Goal: Task Accomplishment & Management: Manage account settings

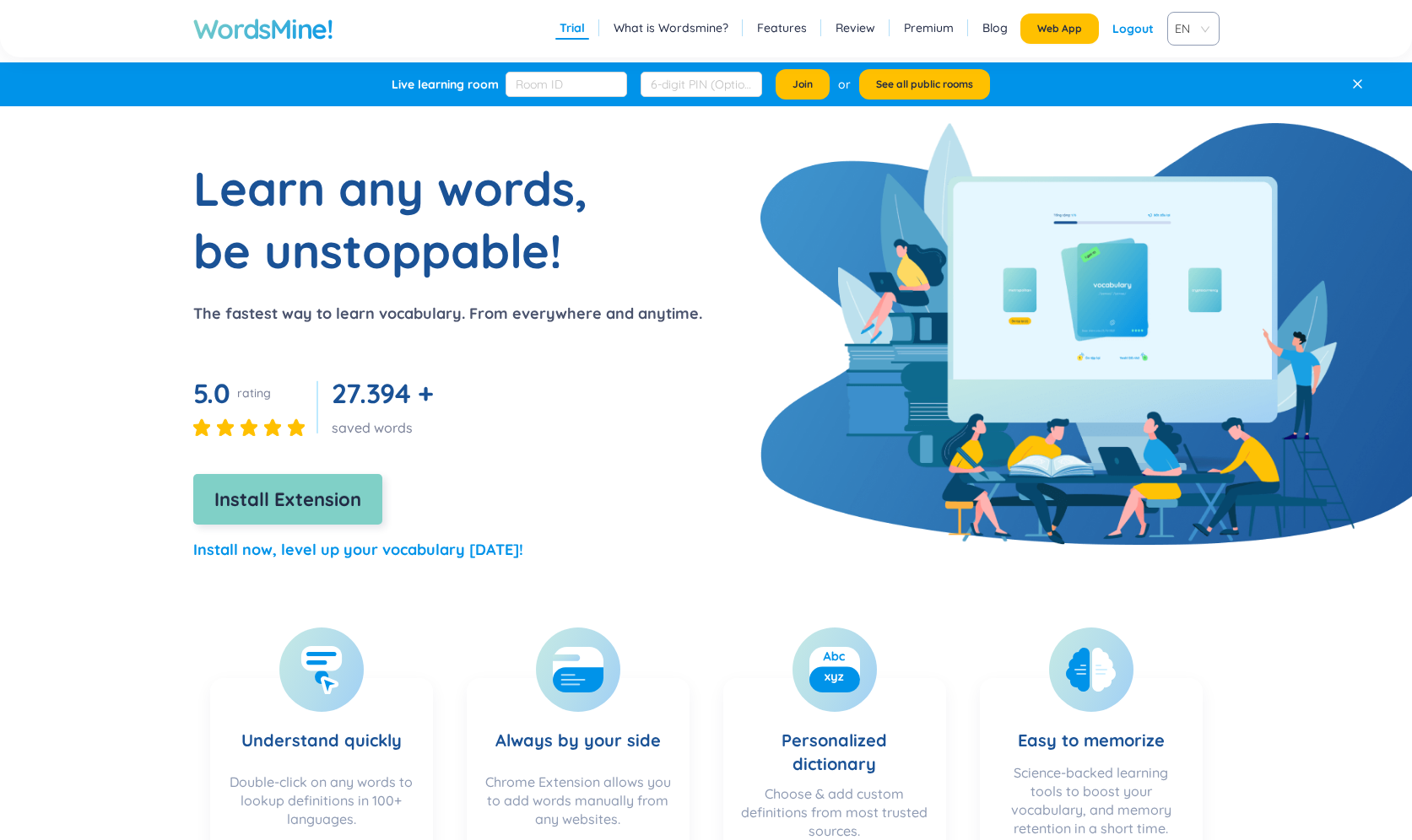
click at [322, 505] on span "Install Extension" at bounding box center [287, 500] width 147 height 30
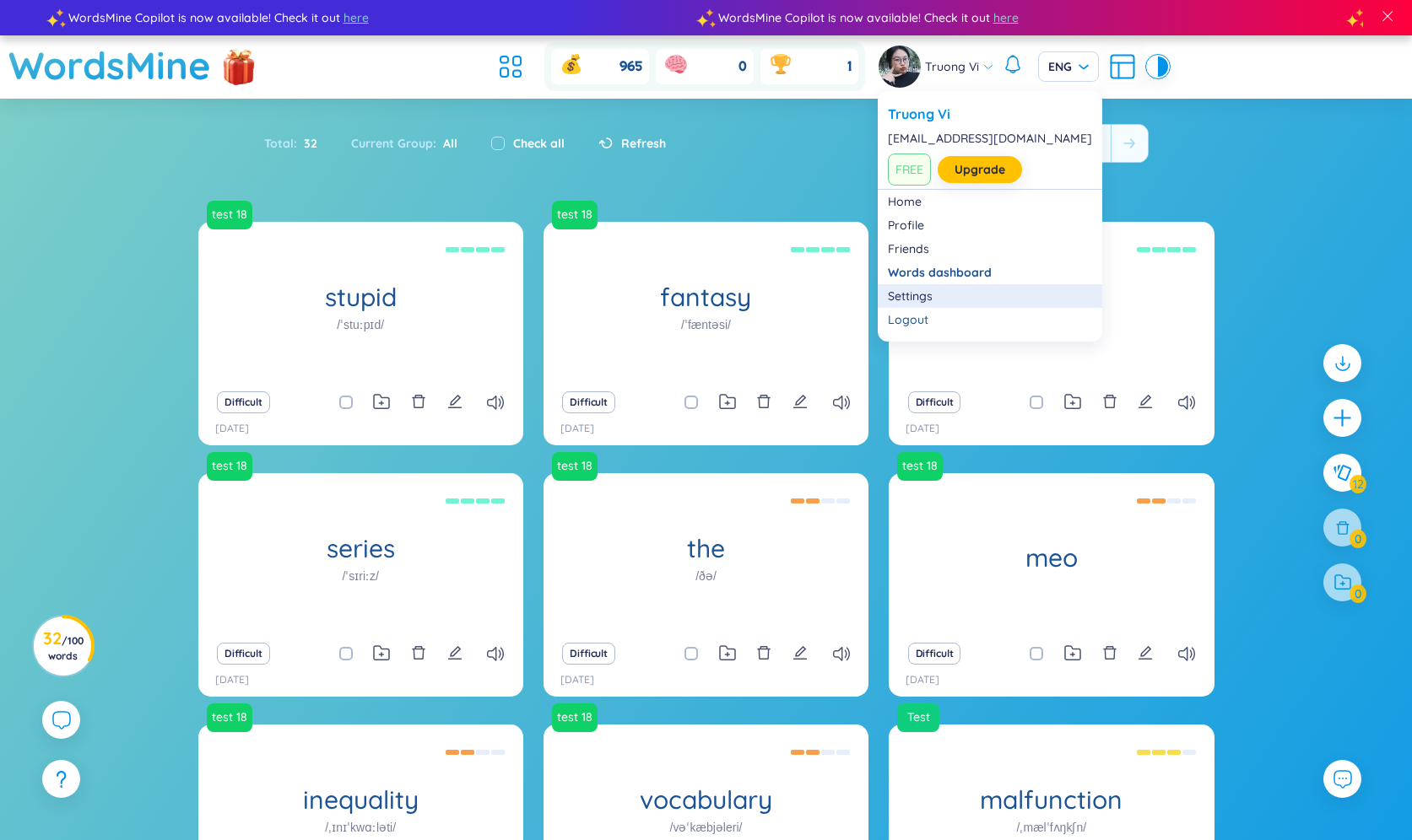
click at [935, 289] on link "Settings" at bounding box center [990, 296] width 205 height 17
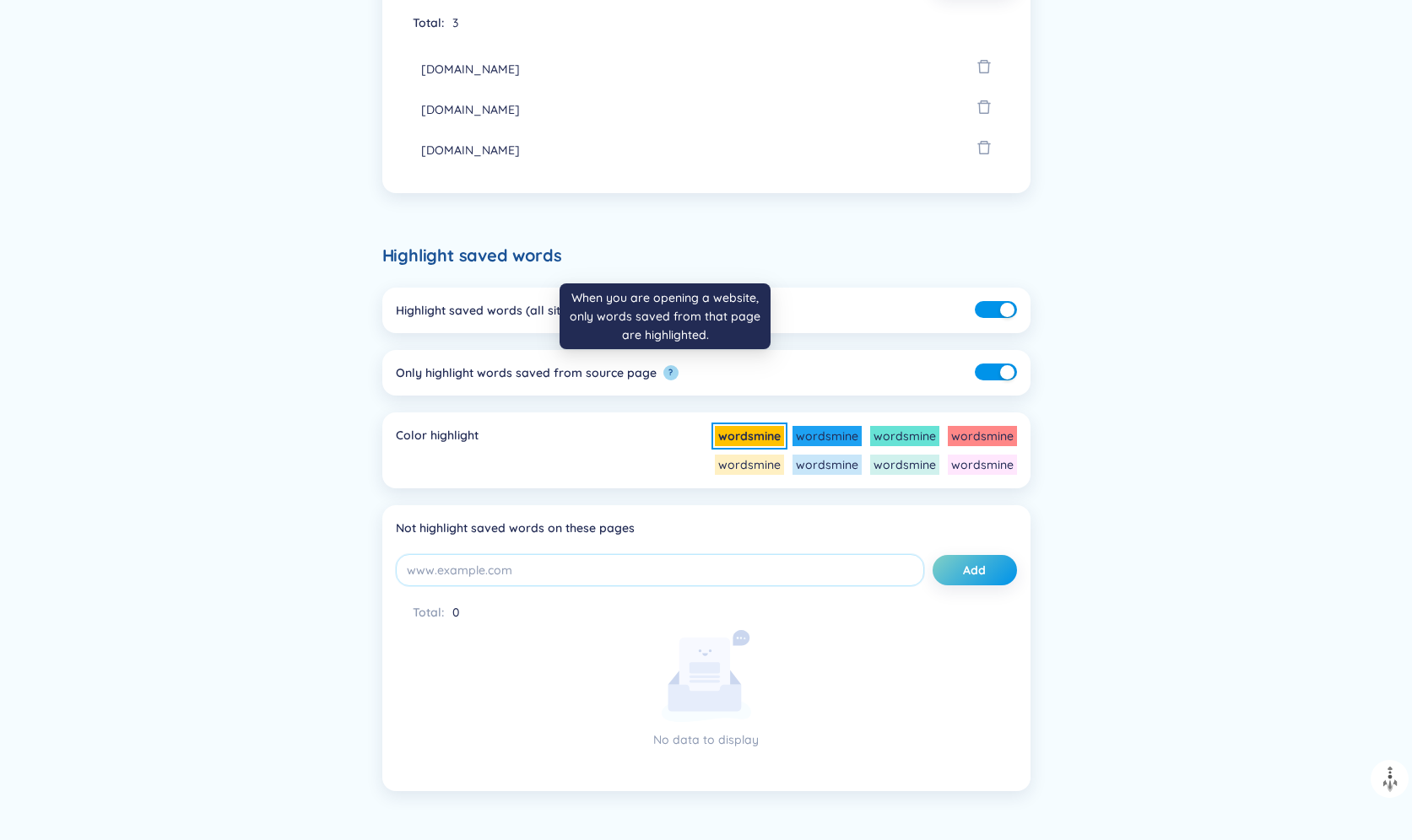
scroll to position [659, 0]
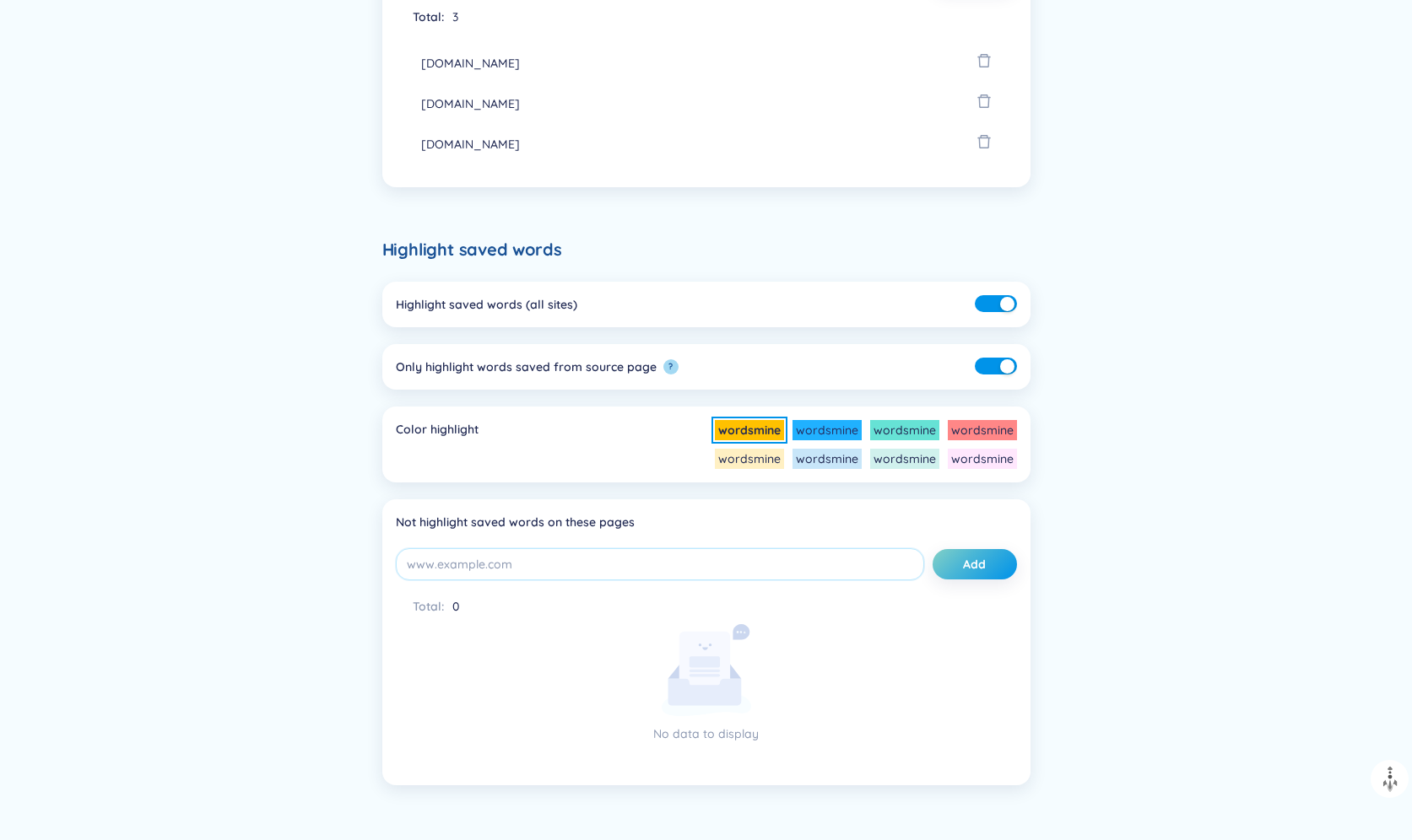
click at [812, 437] on li "wordsmine" at bounding box center [827, 430] width 69 height 20
click at [1080, 474] on div "Back Common settings Mute sound ? Show SAP ERP glossary Extension settings Defi…" at bounding box center [706, 147] width 1215 height 1413
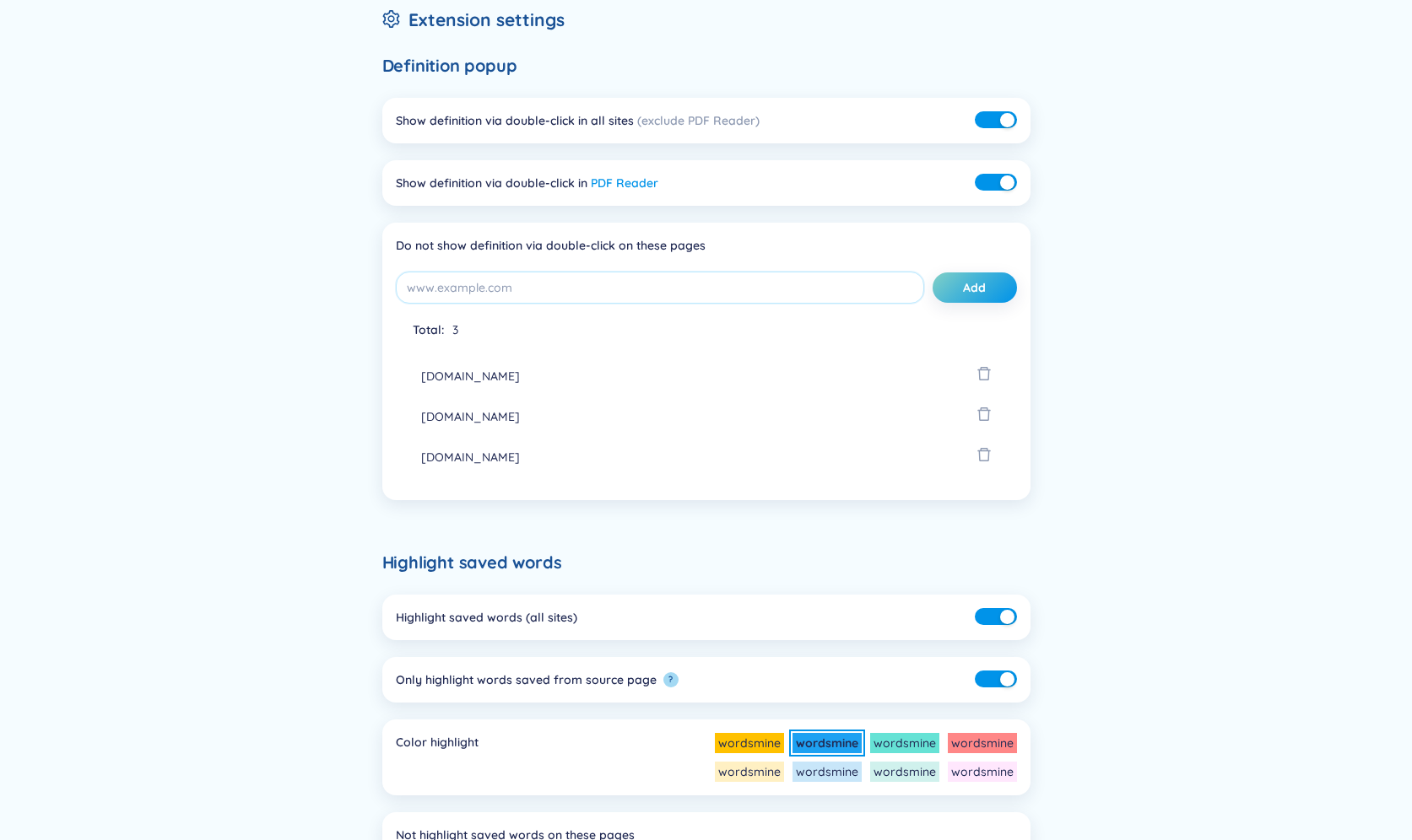
scroll to position [341, 0]
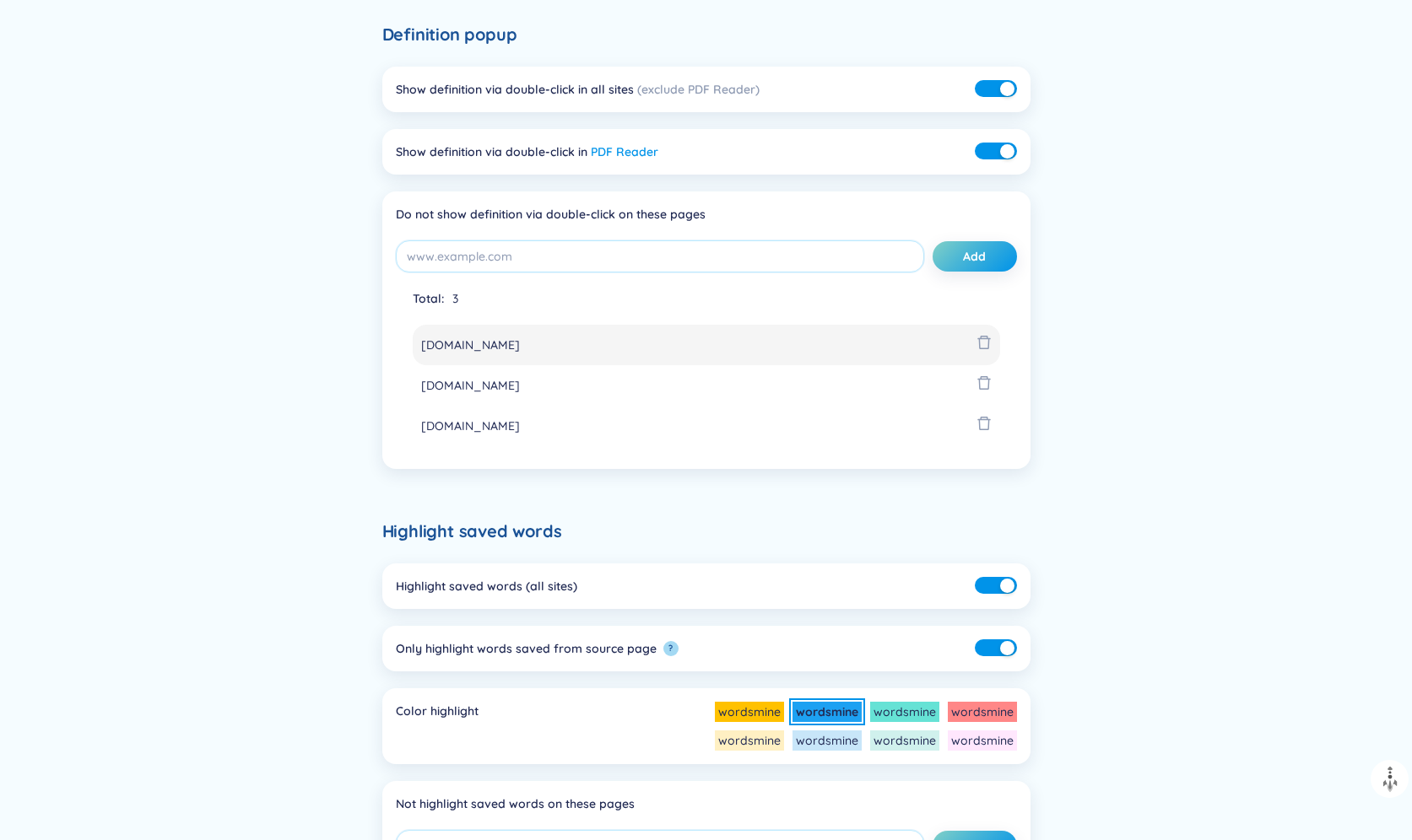
click at [986, 341] on icon "delete" at bounding box center [983, 342] width 15 height 15
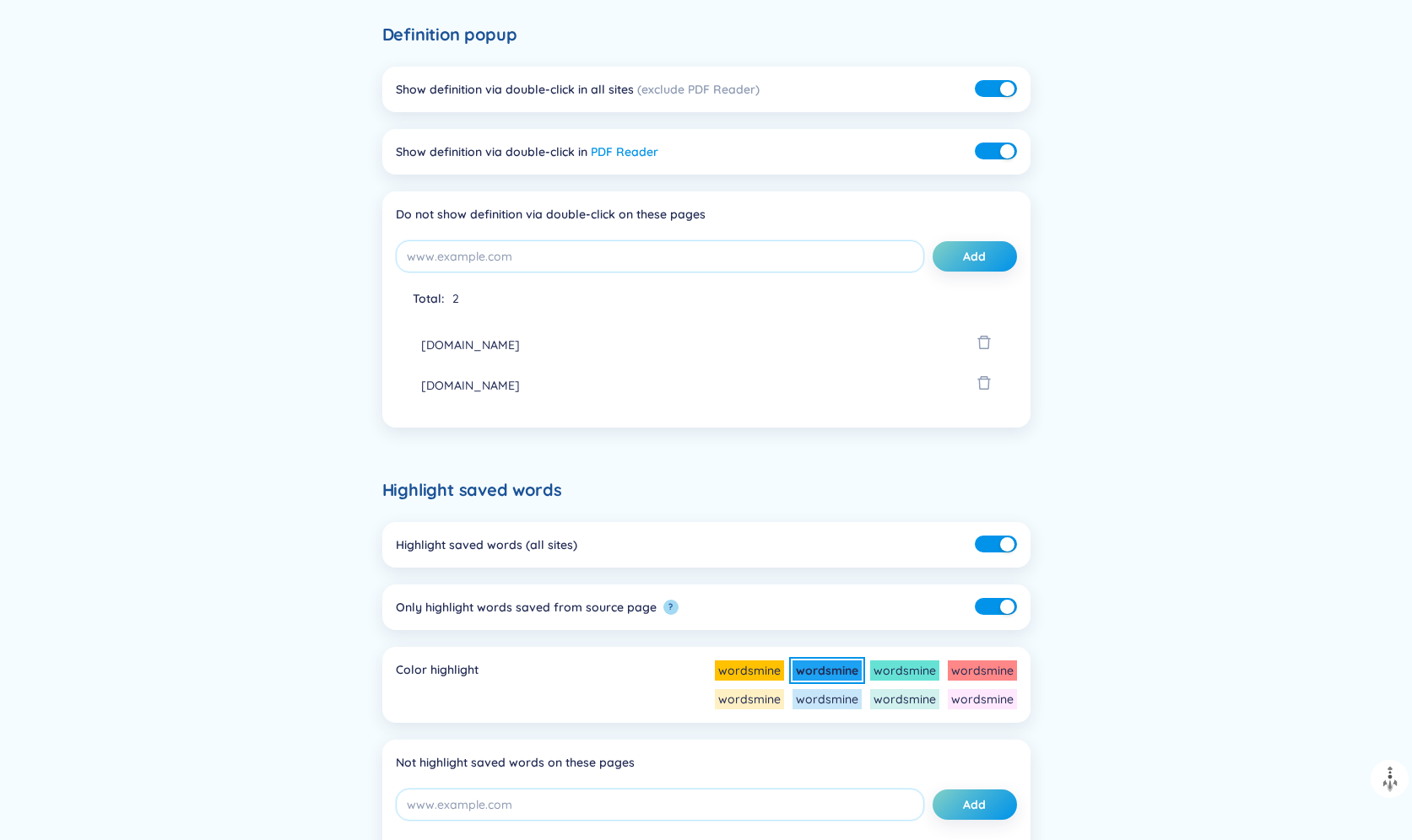
click at [986, 341] on icon "delete" at bounding box center [983, 342] width 15 height 15
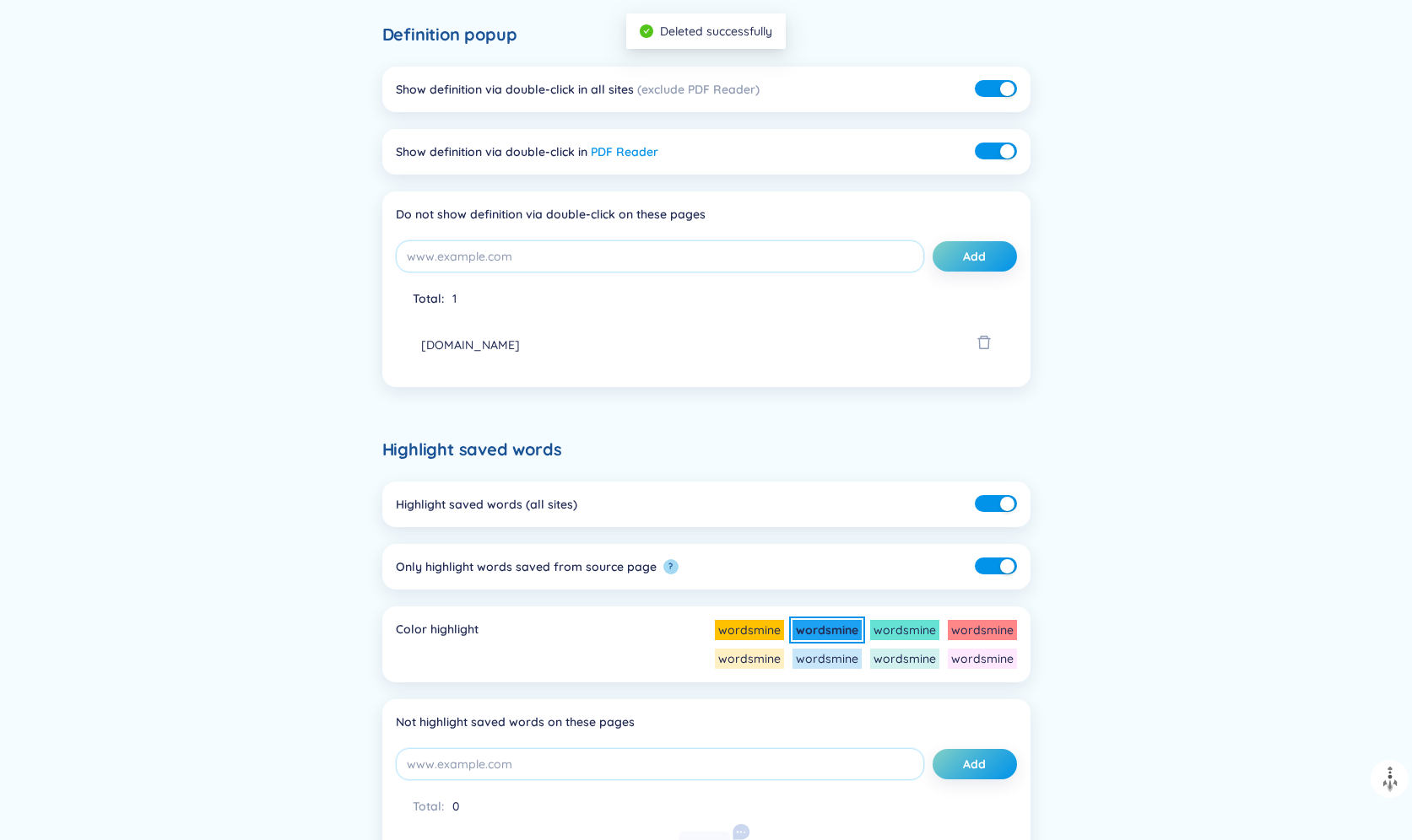
click at [986, 341] on icon "delete" at bounding box center [983, 342] width 15 height 15
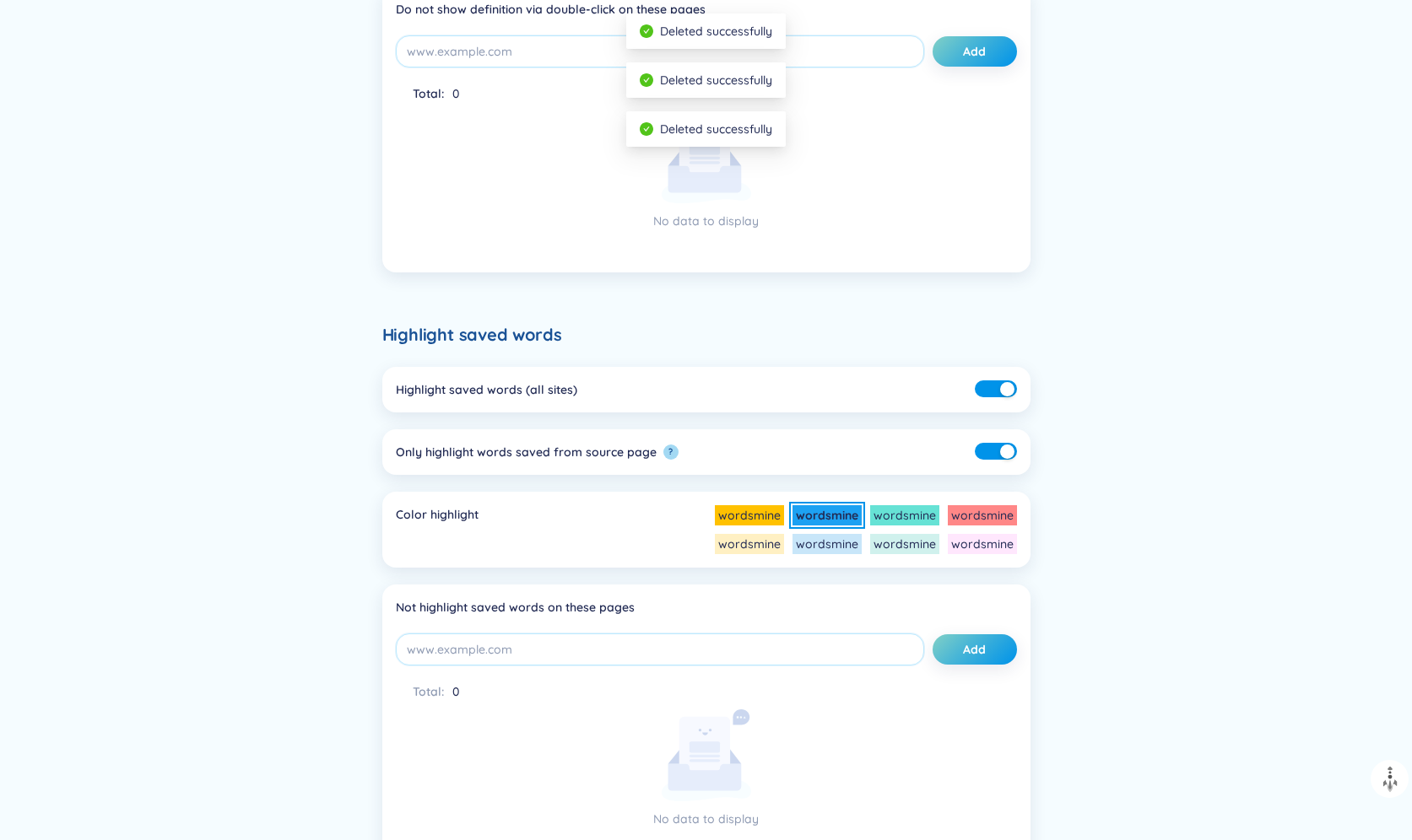
scroll to position [549, 0]
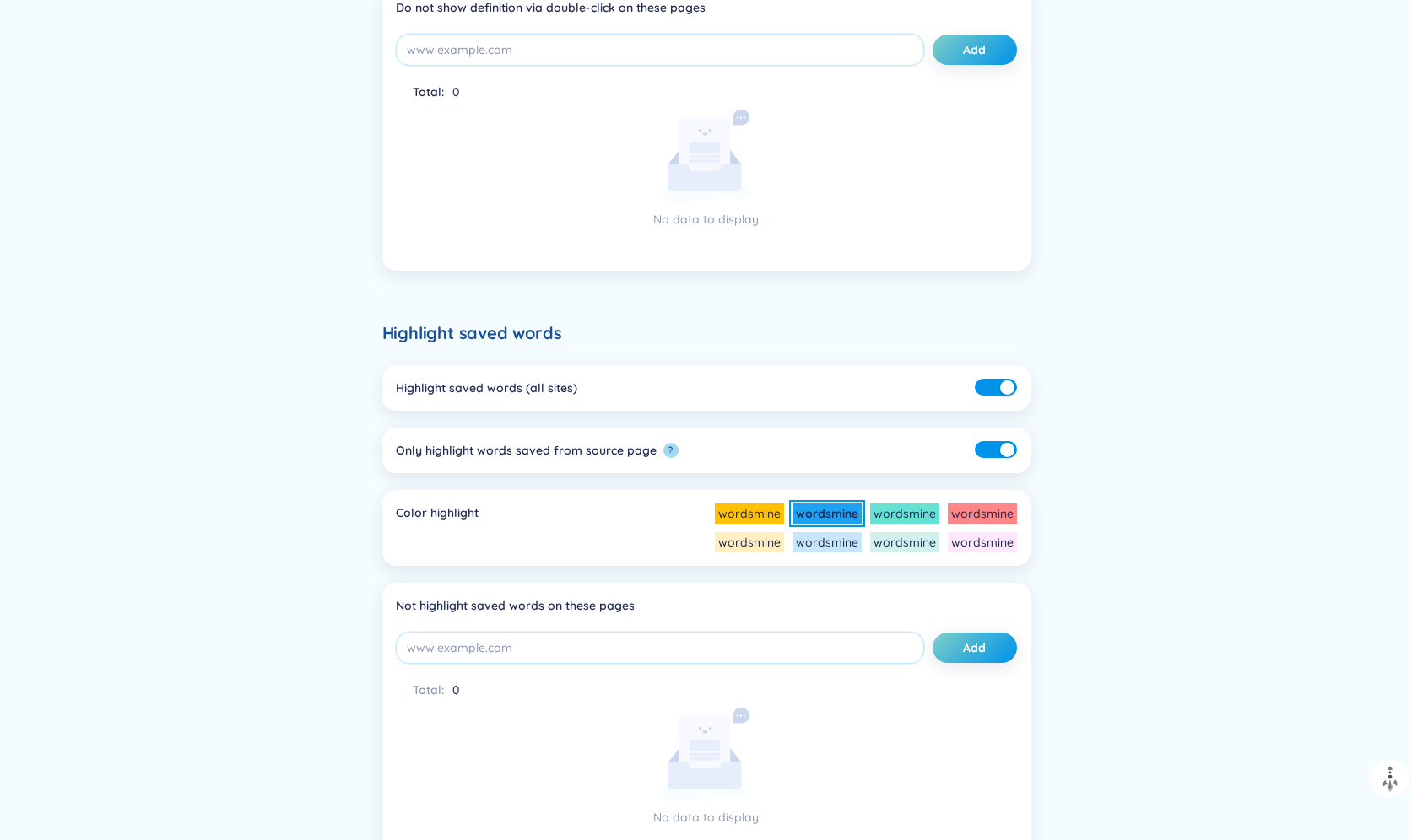
click at [998, 443] on button "button" at bounding box center [996, 449] width 42 height 17
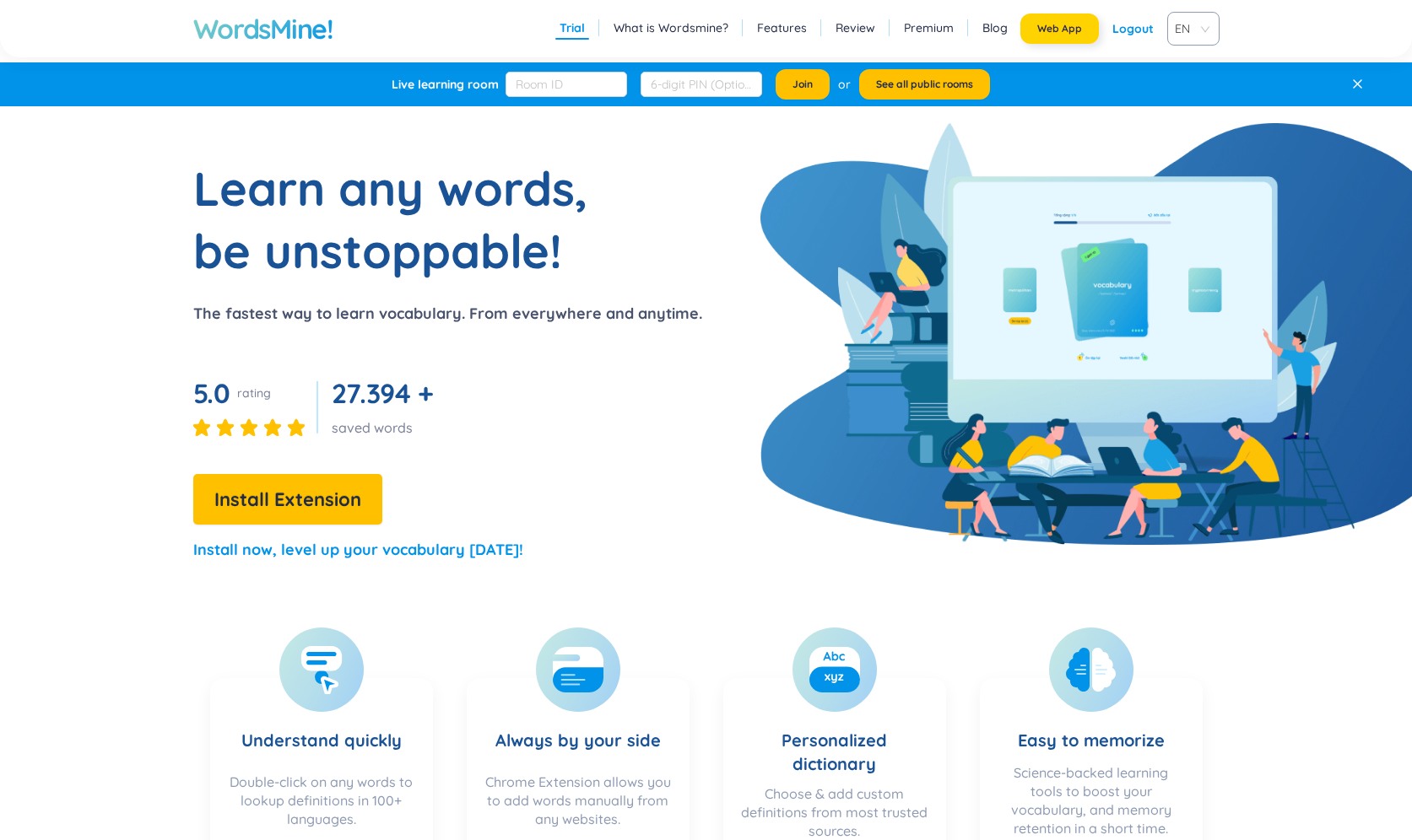
click at [1055, 25] on span "Web App" at bounding box center [1059, 28] width 45 height 13
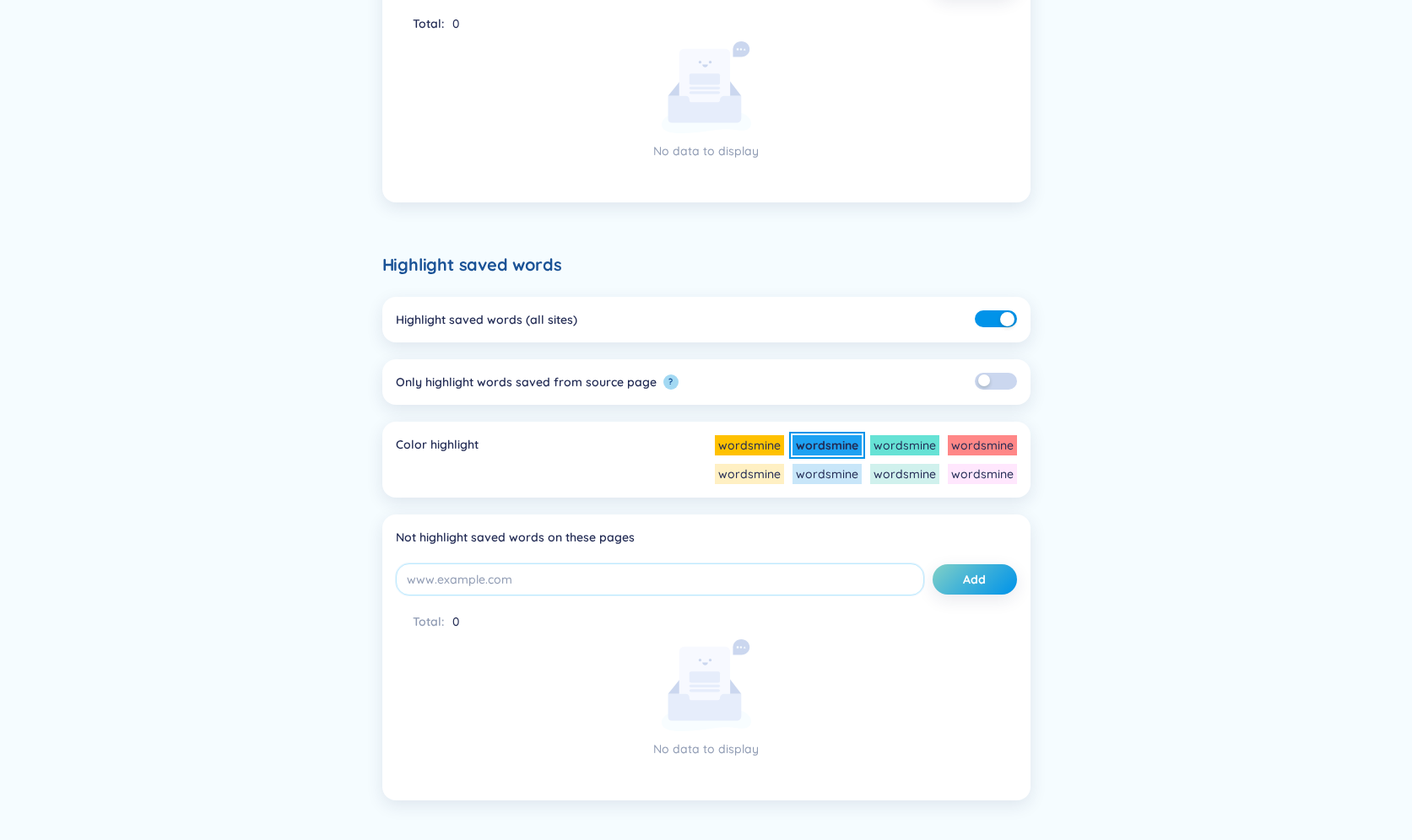
scroll to position [678, 0]
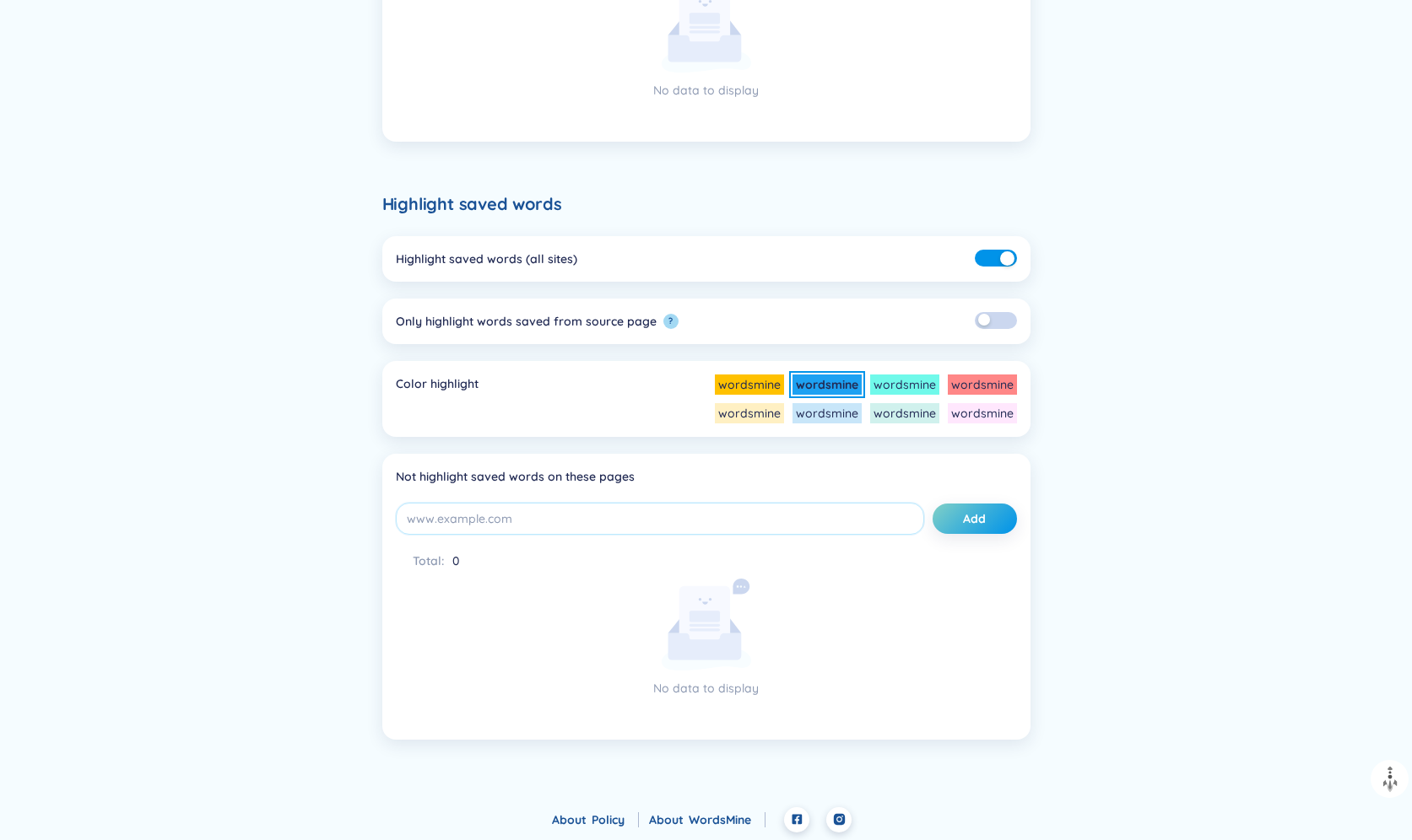
click at [914, 381] on li "wordsmine" at bounding box center [904, 384] width 69 height 20
